Goal: Navigation & Orientation: Find specific page/section

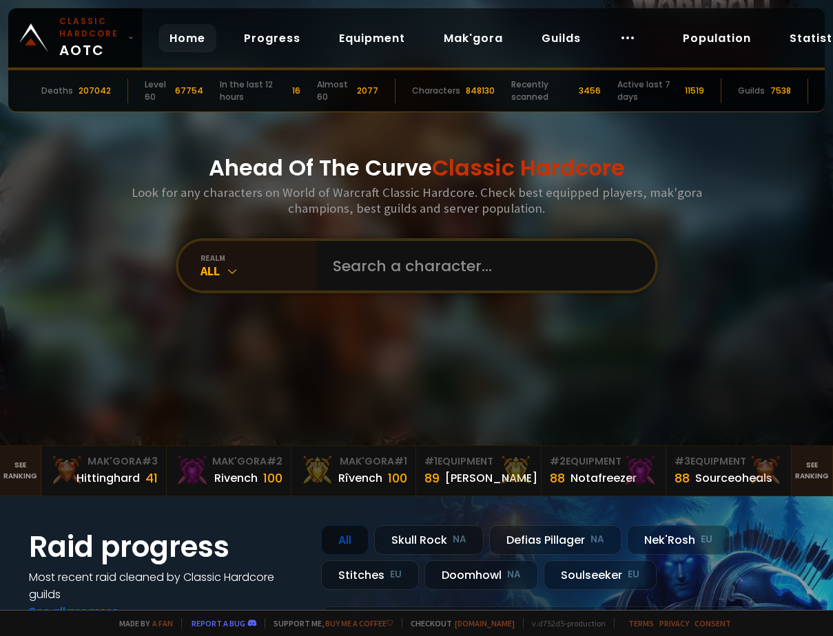
click at [465, 324] on div "Ahead Of The Curve Classic Hardcore Look for any characters on World of Warcraf…" at bounding box center [416, 223] width 830 height 446
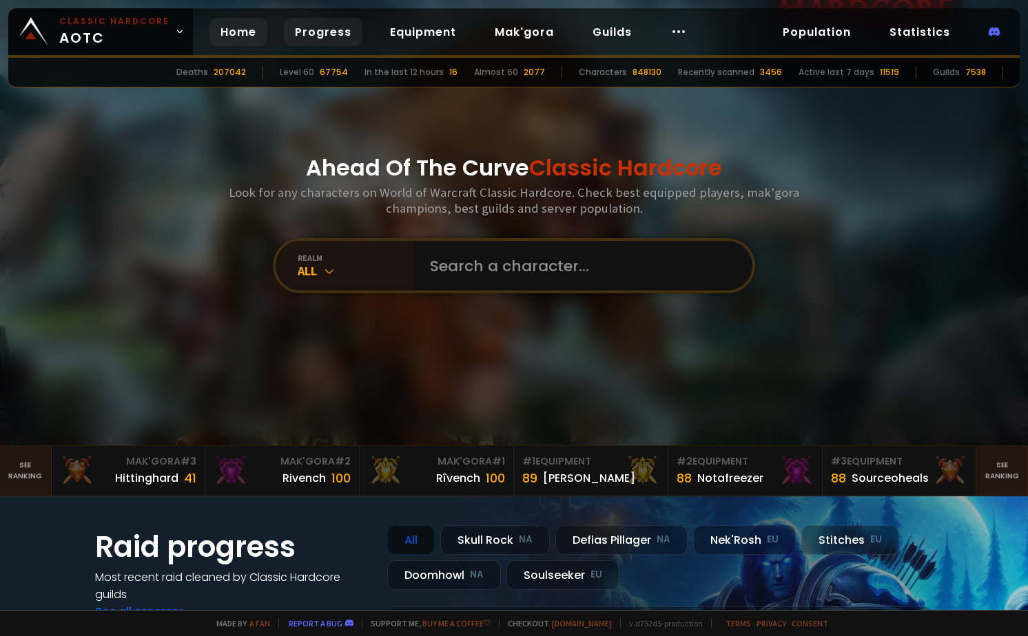
click at [318, 22] on link "Progress" at bounding box center [323, 32] width 79 height 28
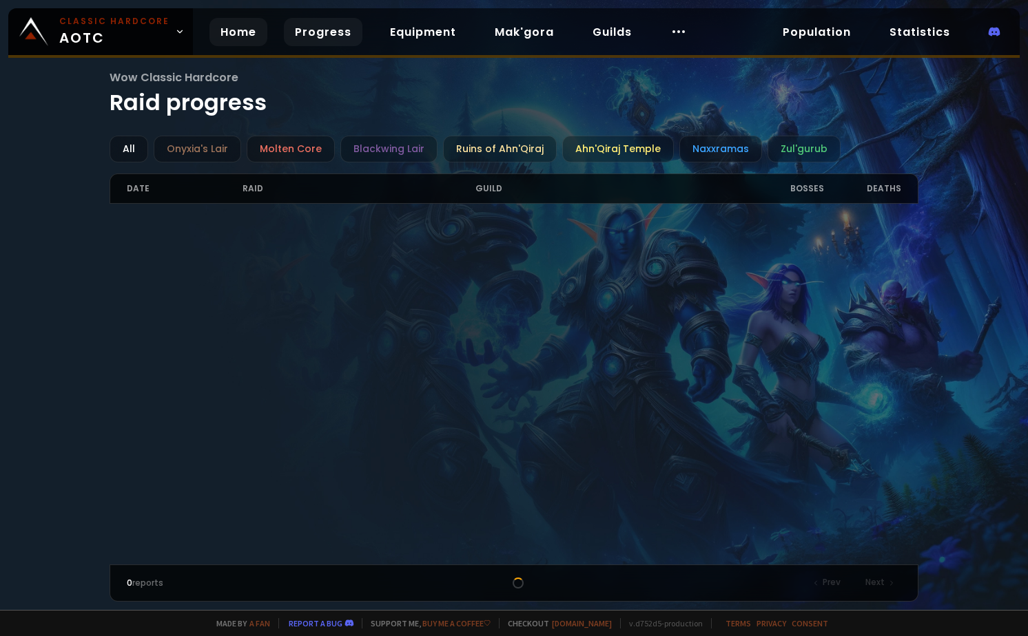
click at [239, 27] on link "Home" at bounding box center [238, 32] width 58 height 28
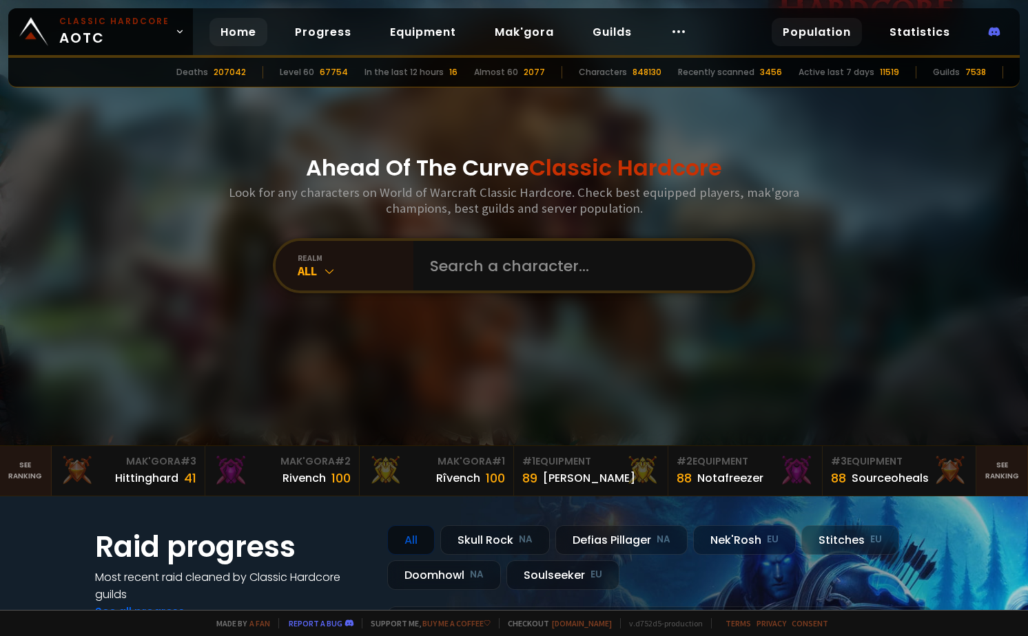
click at [804, 31] on link "Population" at bounding box center [816, 32] width 90 height 28
